Goal: Complete application form

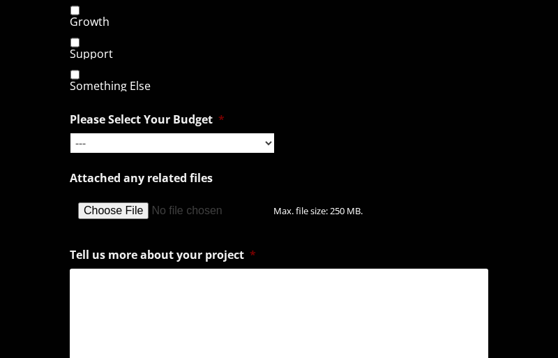
select select "Less than $1,000"
click at [70, 133] on select "--- Hourly Support: $100 / Hour Less than $1,000 $1,000 - $5,000 $5,000 - $20,0…" at bounding box center [172, 143] width 204 height 20
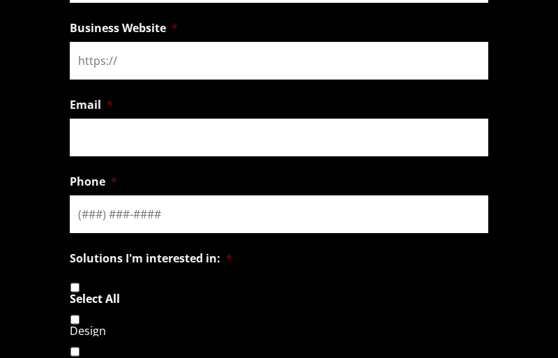
scroll to position [1154, 0]
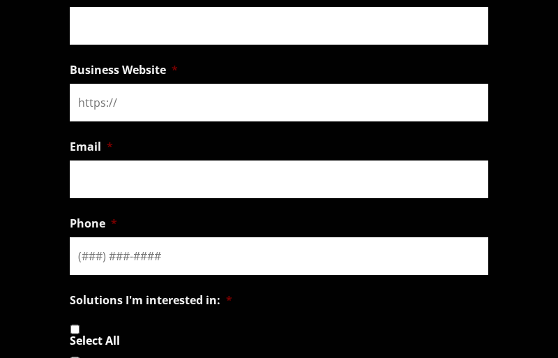
click at [279, 179] on input "Email *" at bounding box center [279, 179] width 419 height 38
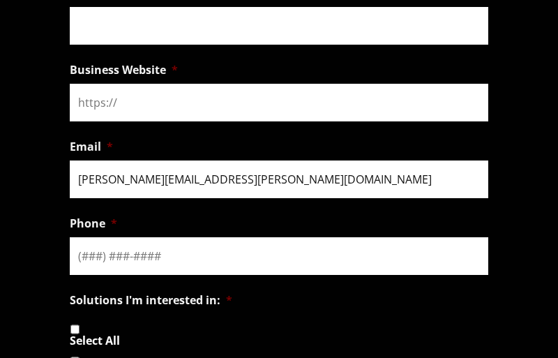
type input "[PERSON_NAME][EMAIL_ADDRESS][PERSON_NAME][DOMAIN_NAME]"
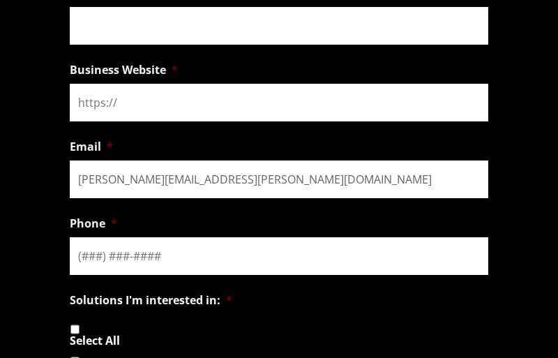
scroll to position [1231, 0]
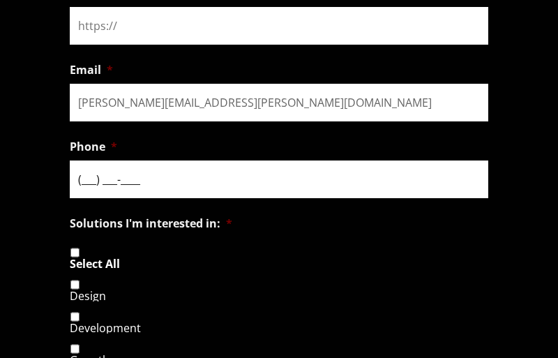
click at [279, 179] on input "(___) ___-____" at bounding box center [279, 179] width 419 height 38
type input "854380260"
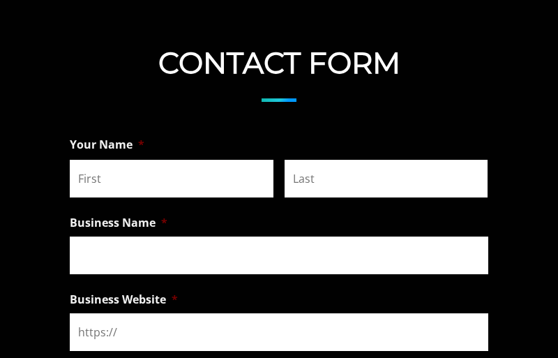
scroll to position [924, 0]
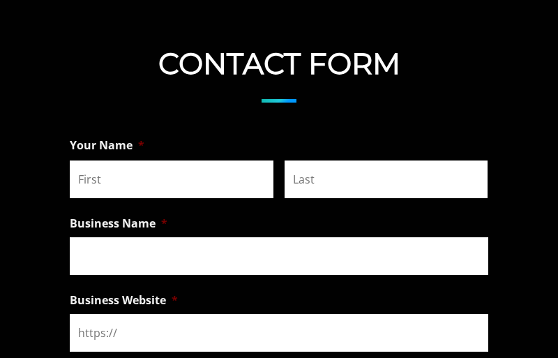
type textarea "Propuesta para Reenvisionmarketing. Hola, es un placer saludarte. Te escribo po…"
click at [171, 179] on input "First" at bounding box center [172, 179] width 204 height 38
type input "[PERSON_NAME]"
click at [386, 179] on input "Last" at bounding box center [387, 179] width 204 height 38
type input "[PERSON_NAME]"
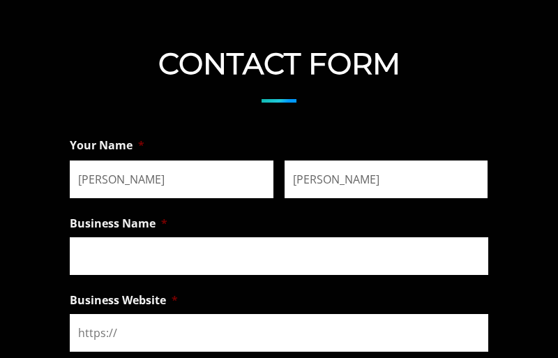
type input "854380260"
checkbox input "true"
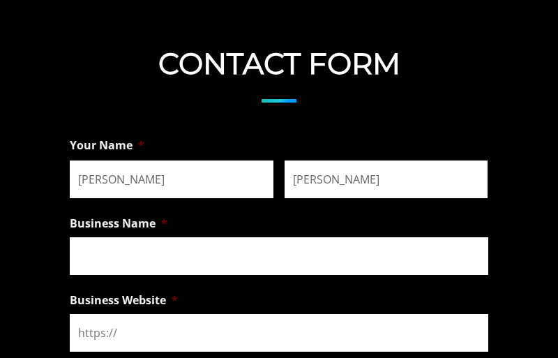
checkbox input "true"
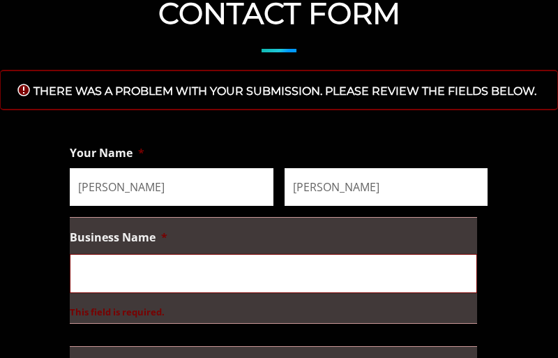
scroll to position [0, 0]
